Goal: Find specific page/section: Find specific page/section

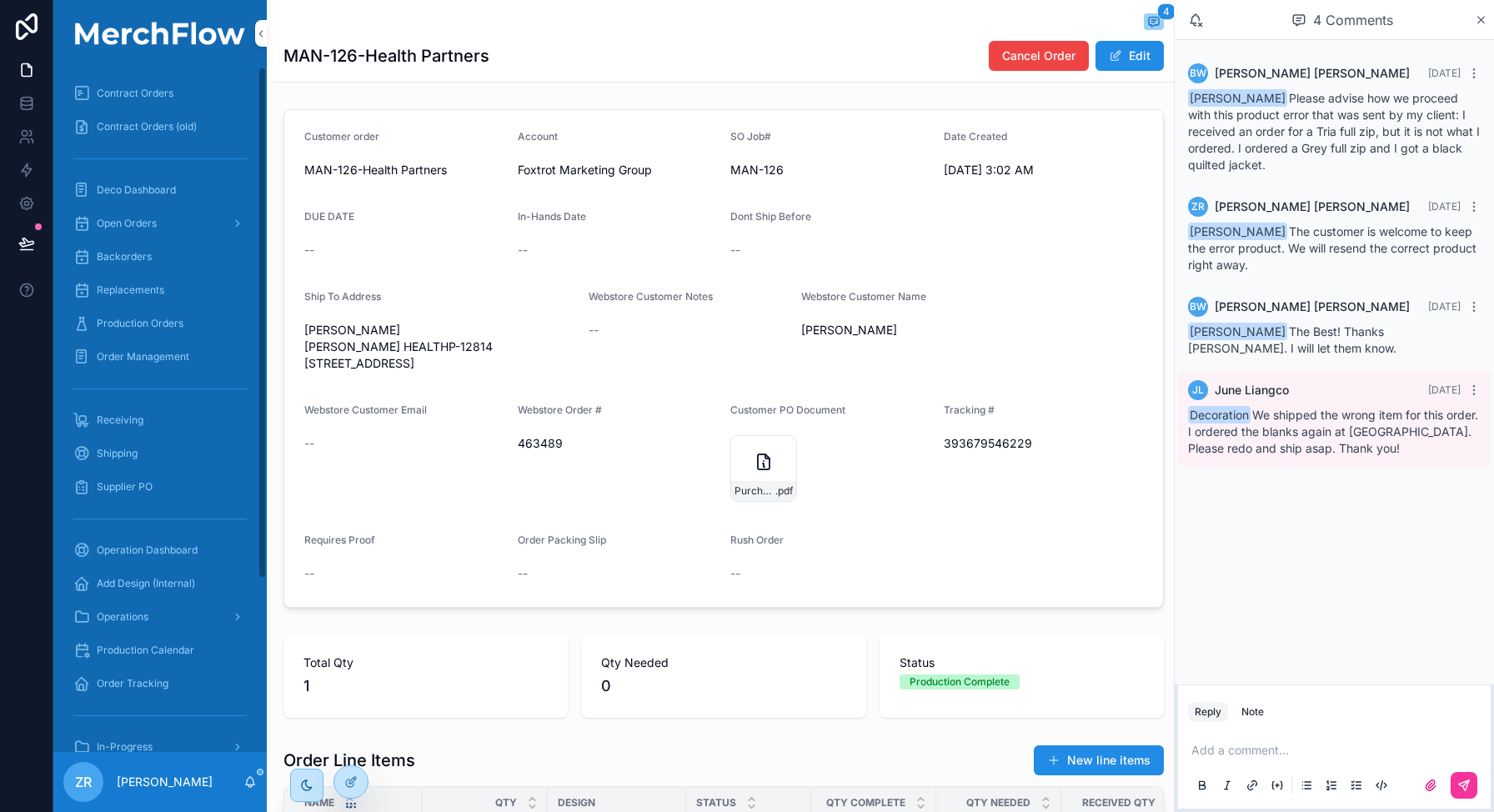
scroll to position [406, 0]
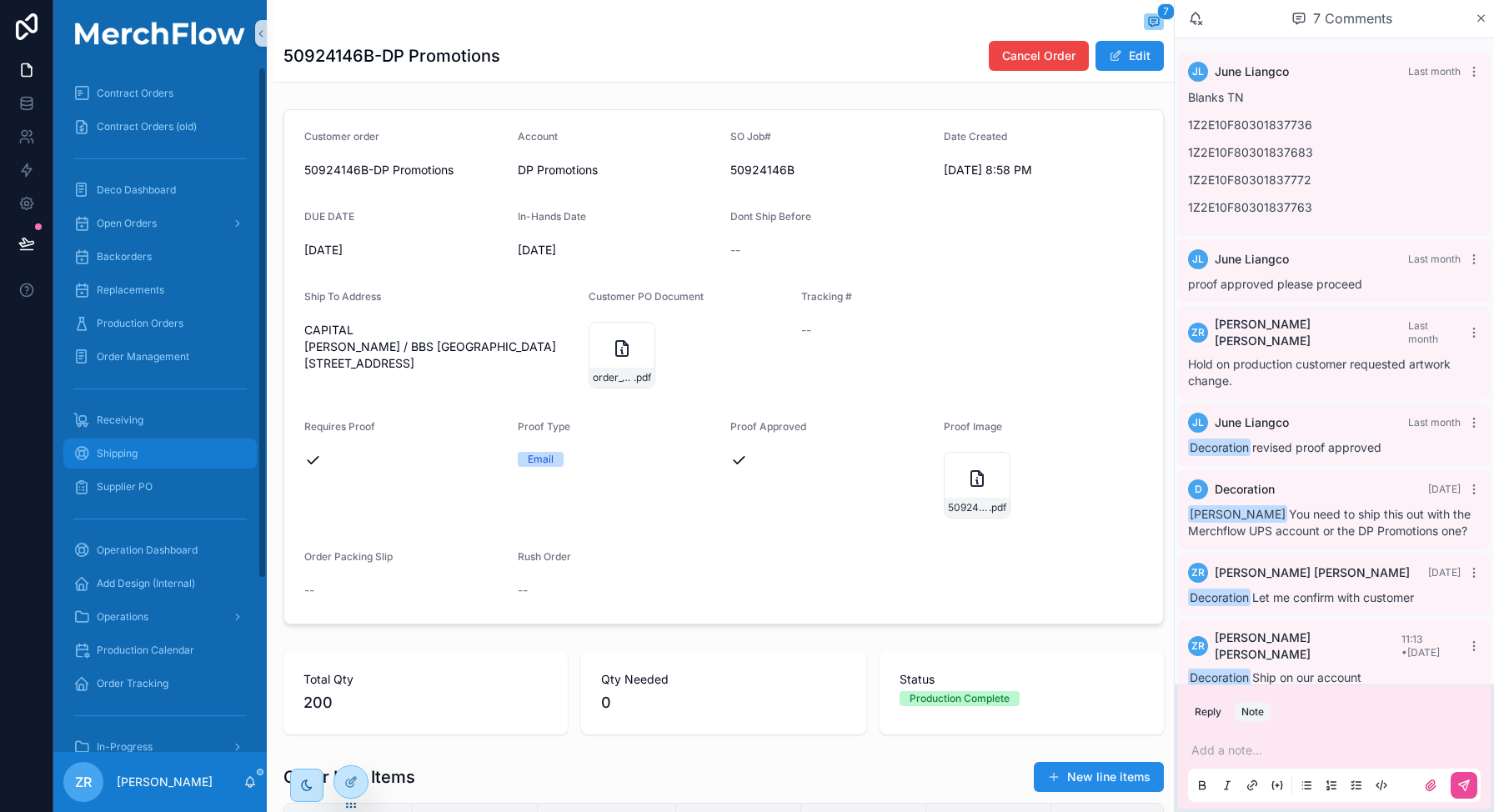
click at [141, 452] on div "Shipping" at bounding box center [160, 454] width 173 height 27
